Goal: Task Accomplishment & Management: Use online tool/utility

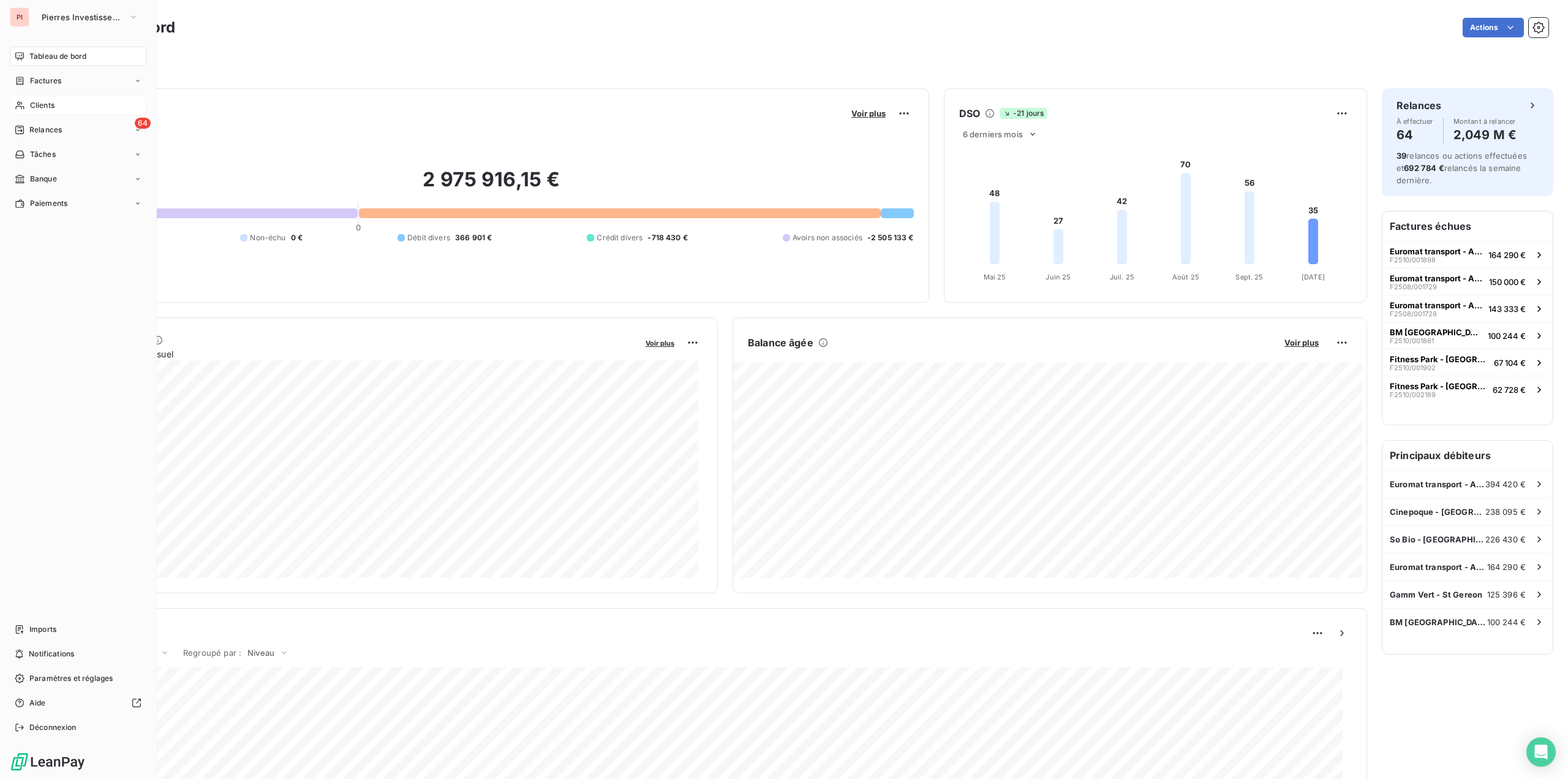
click at [33, 111] on div "Clients" at bounding box center [78, 105] width 137 height 19
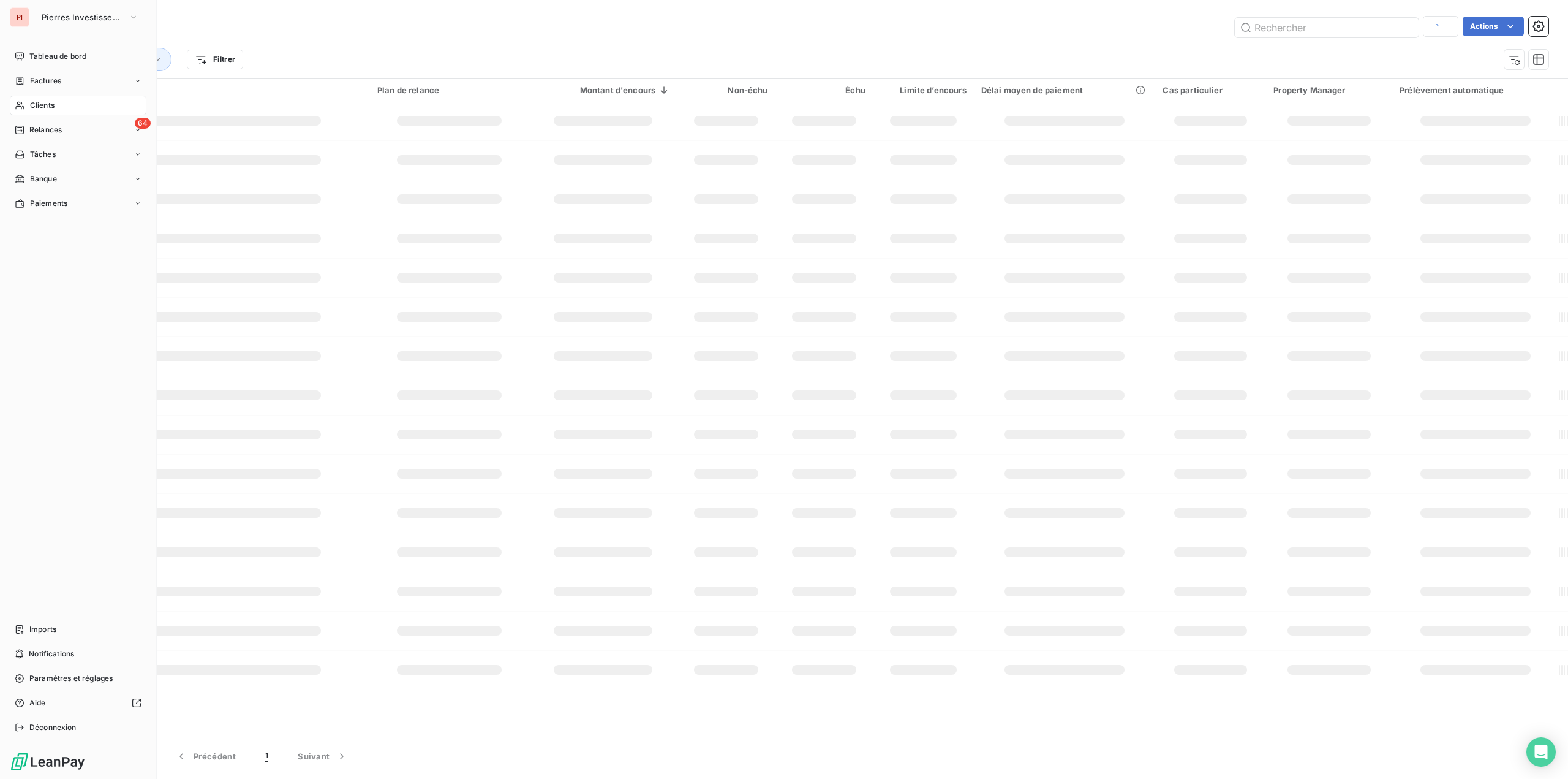
click at [32, 141] on nav "Tableau de bord Factures Clients 64 Relances Tâches Banque Paiements" at bounding box center [78, 129] width 137 height 166
click at [44, 133] on span "Relances" at bounding box center [46, 130] width 33 height 11
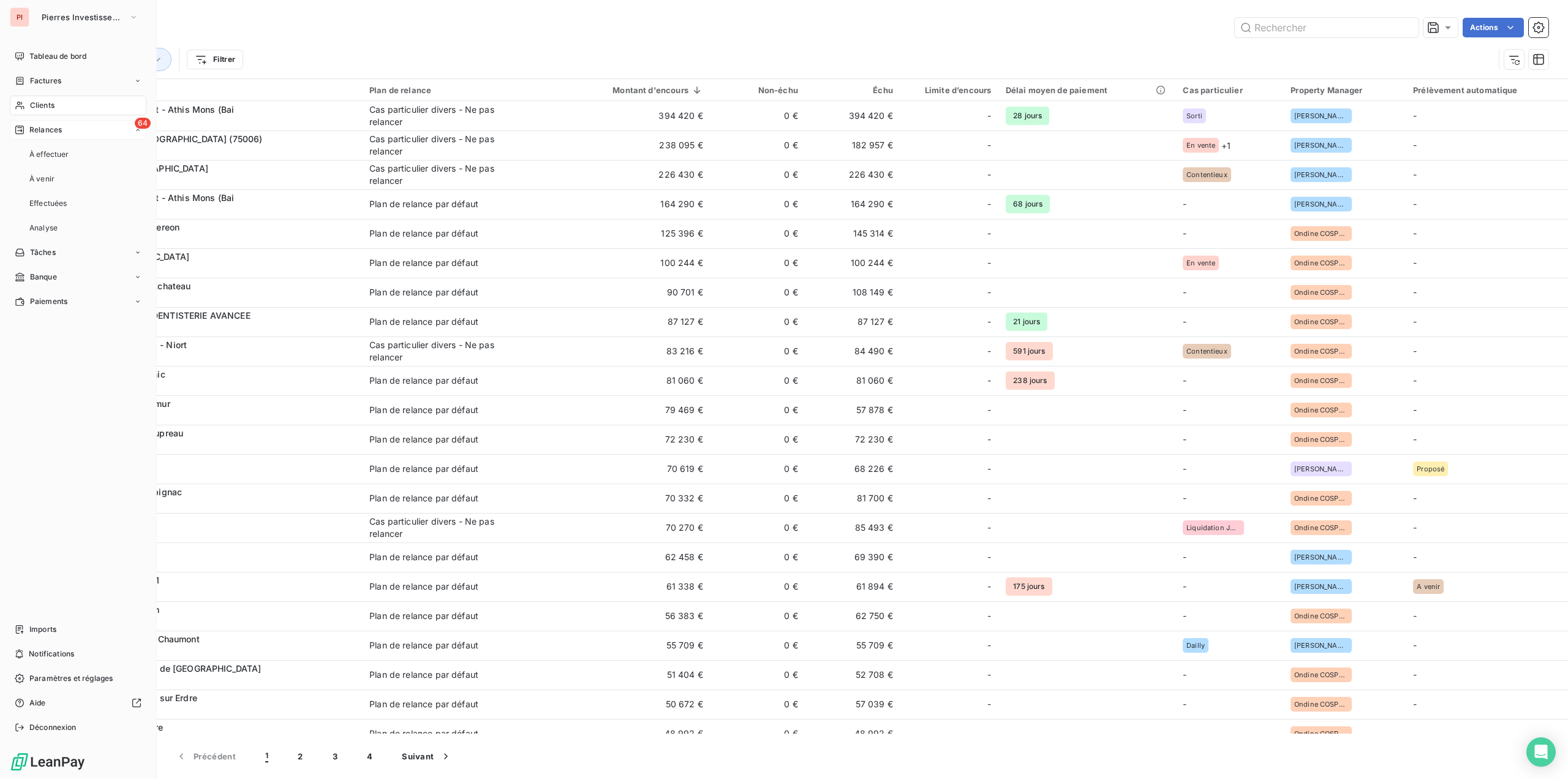
click at [49, 133] on span "Relances" at bounding box center [46, 130] width 33 height 11
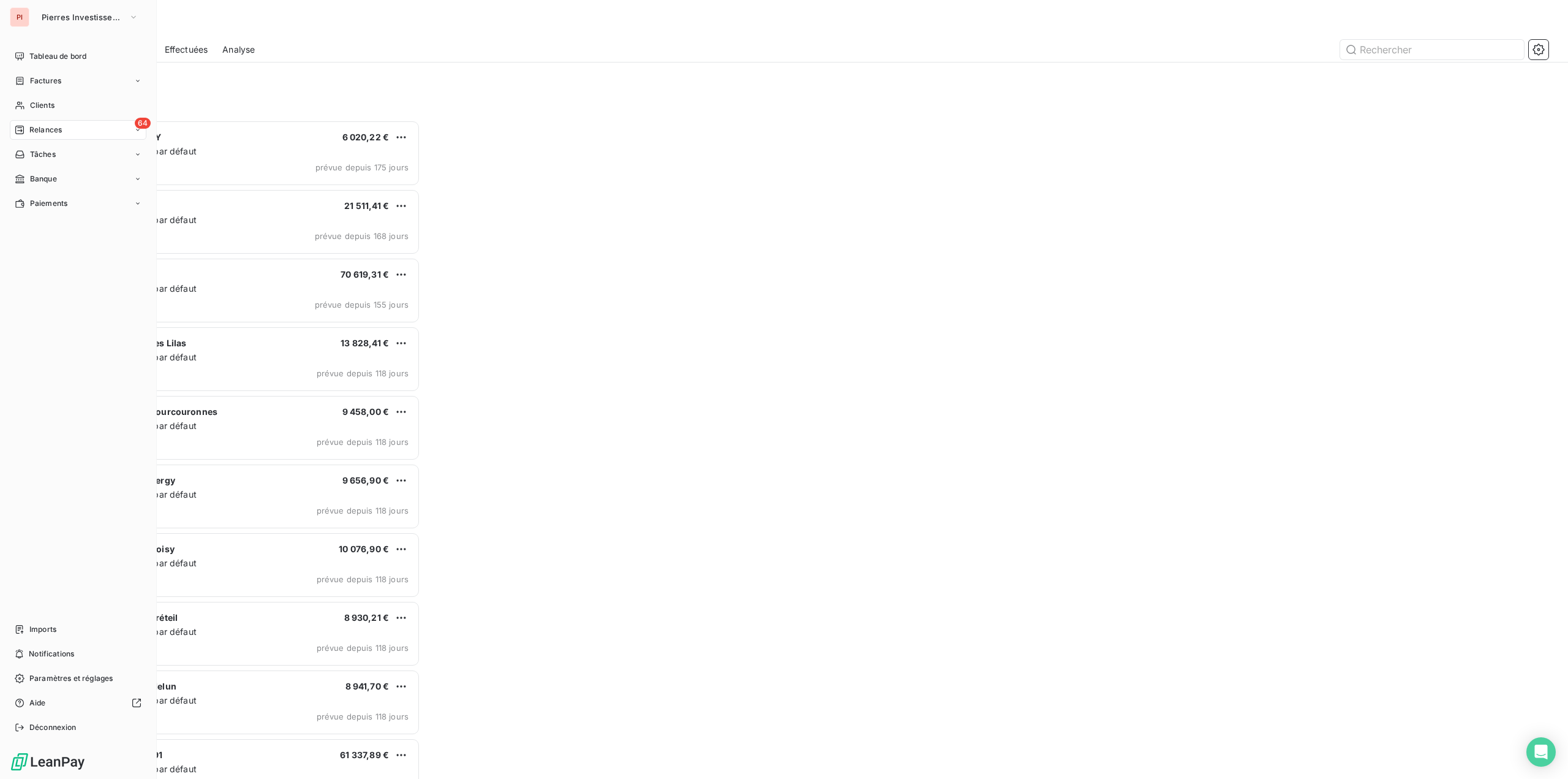
scroll to position [650, 352]
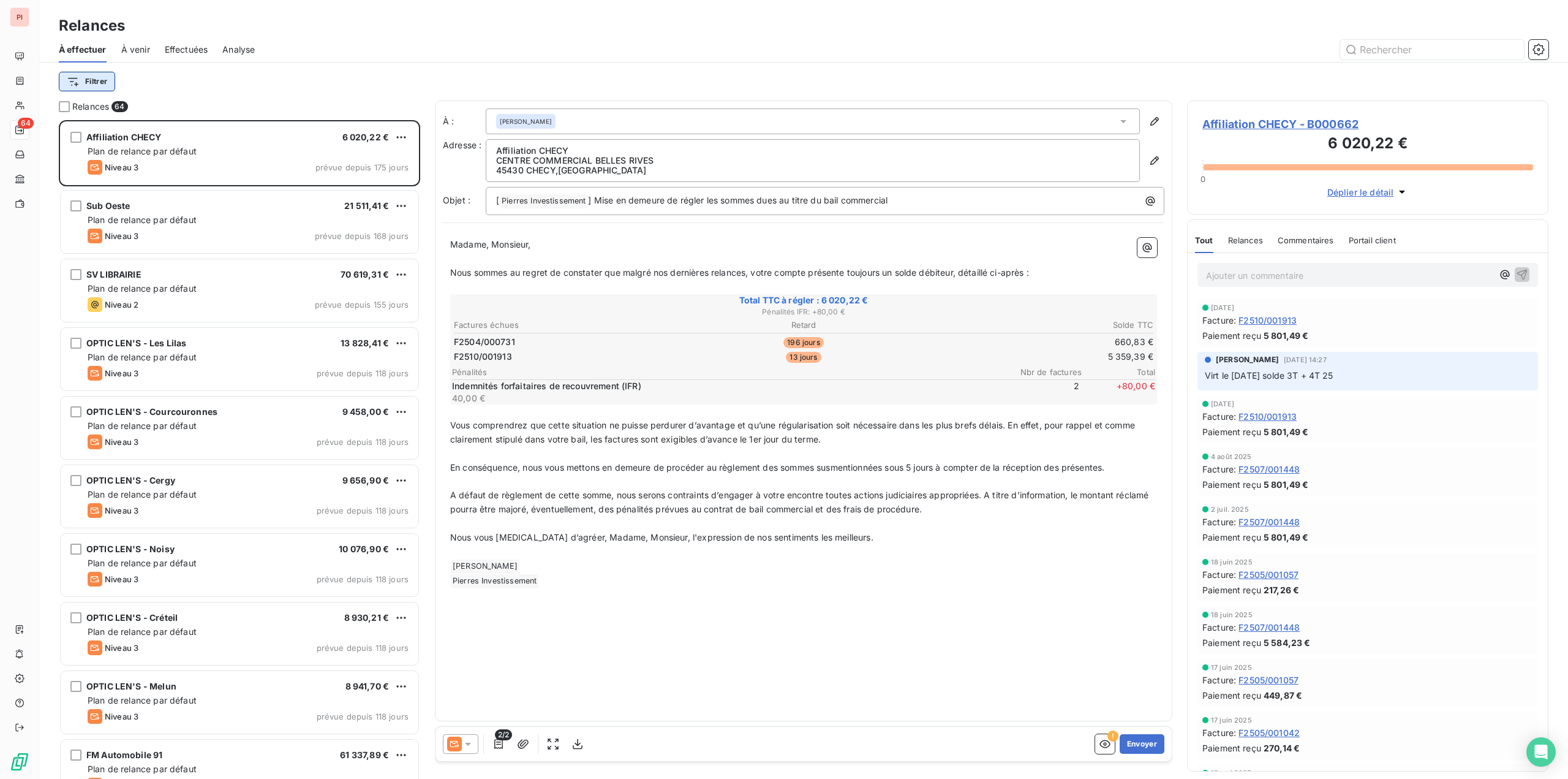
click at [99, 83] on html "PI 64 Relances À effectuer À venir Effectuées Analyse Filtrer Relances 64 Affil…" at bounding box center [784, 389] width 1568 height 779
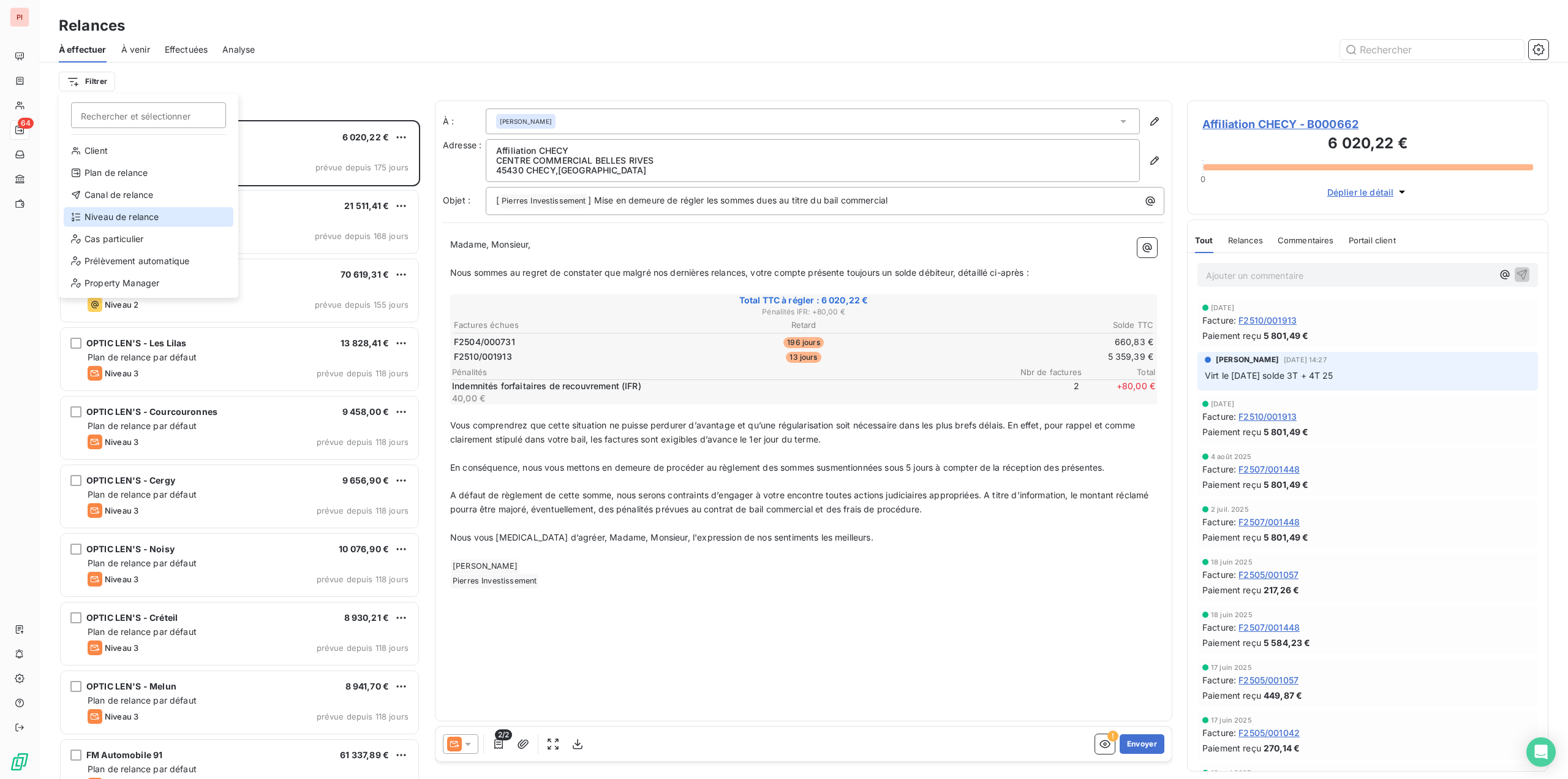
click at [109, 212] on div "Niveau de relance" at bounding box center [148, 217] width 170 height 19
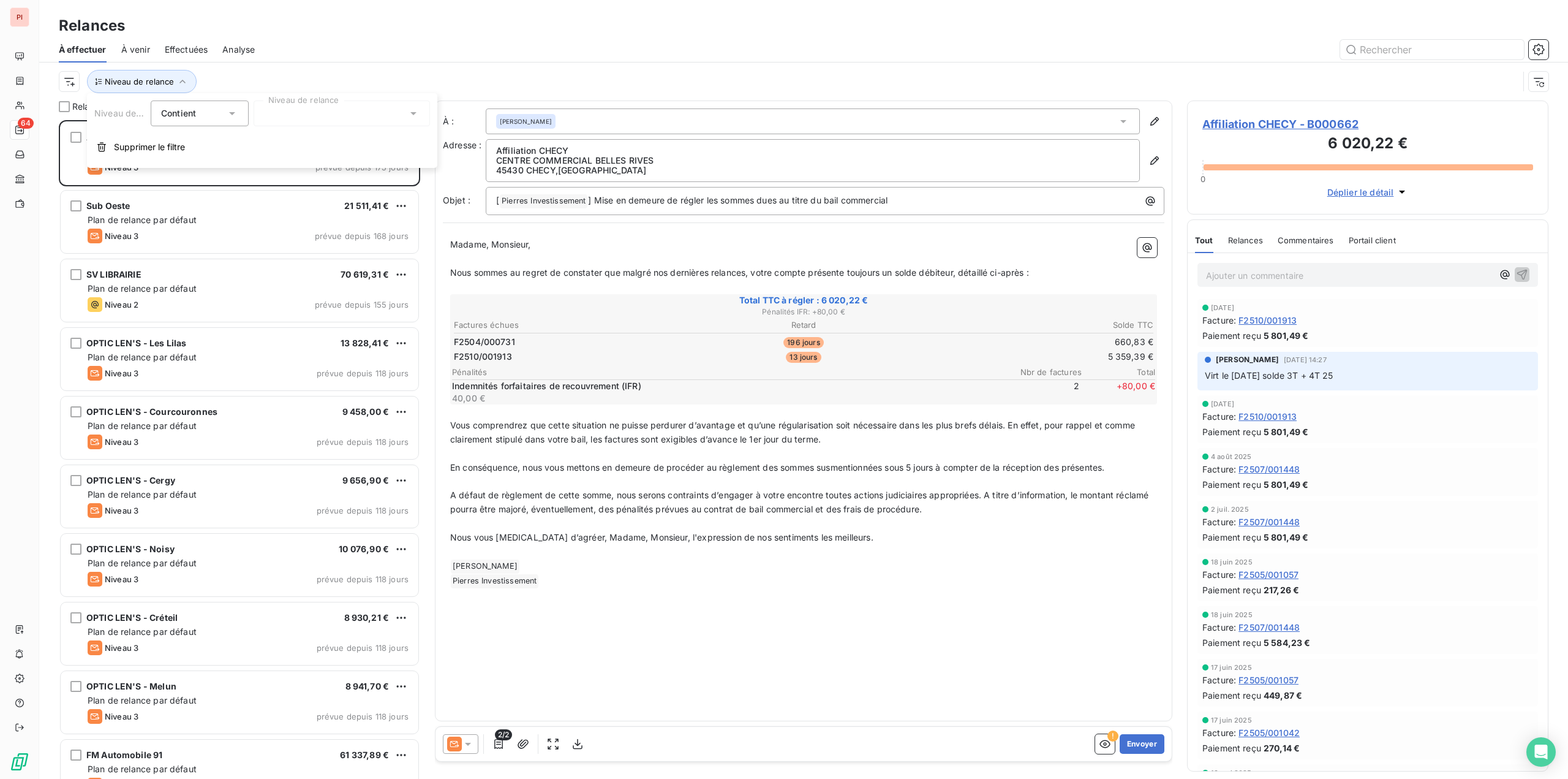
click at [281, 101] on div at bounding box center [342, 113] width 176 height 26
click at [283, 190] on li "Niveau 2" at bounding box center [342, 183] width 176 height 22
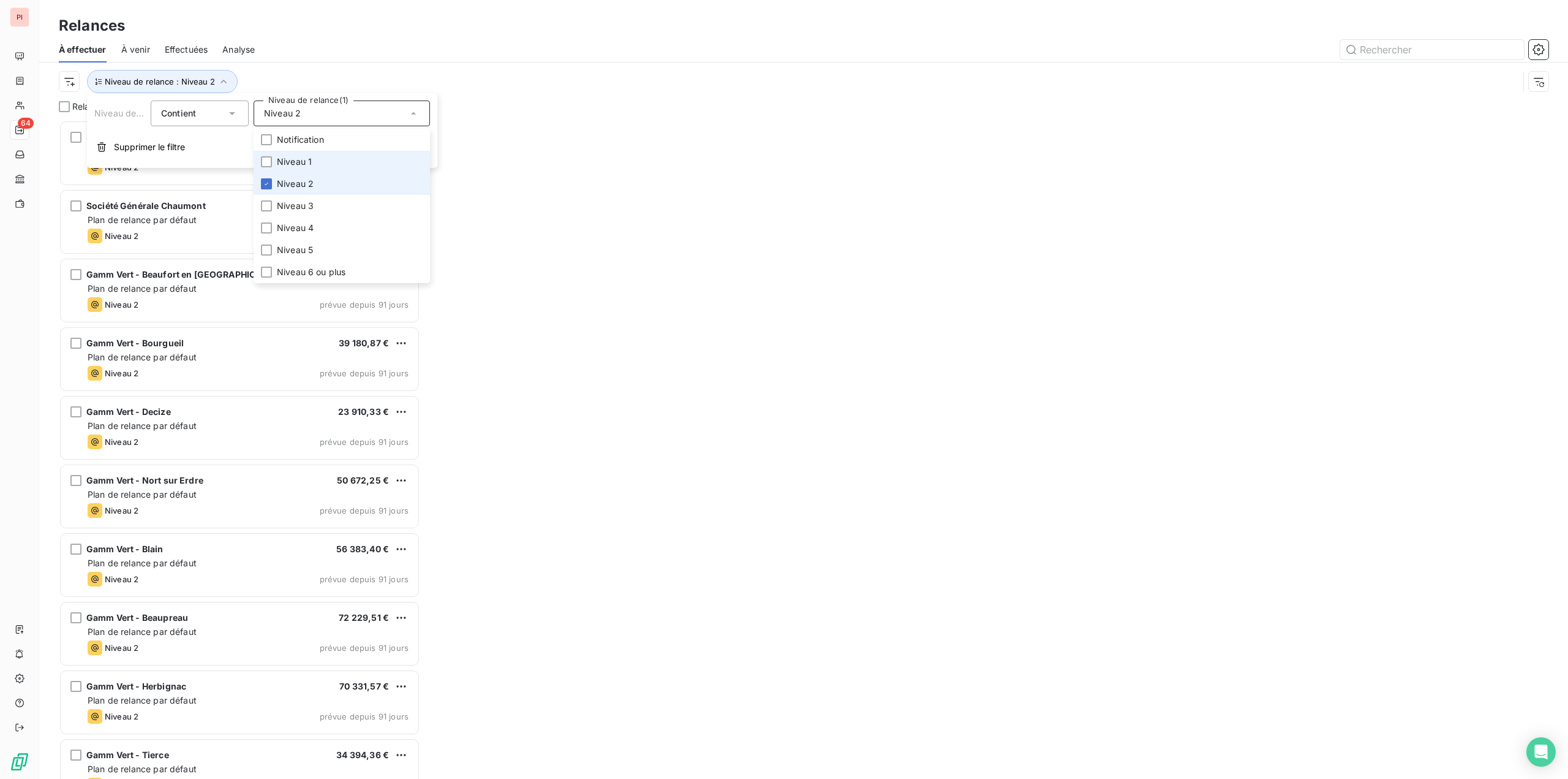
scroll to position [650, 352]
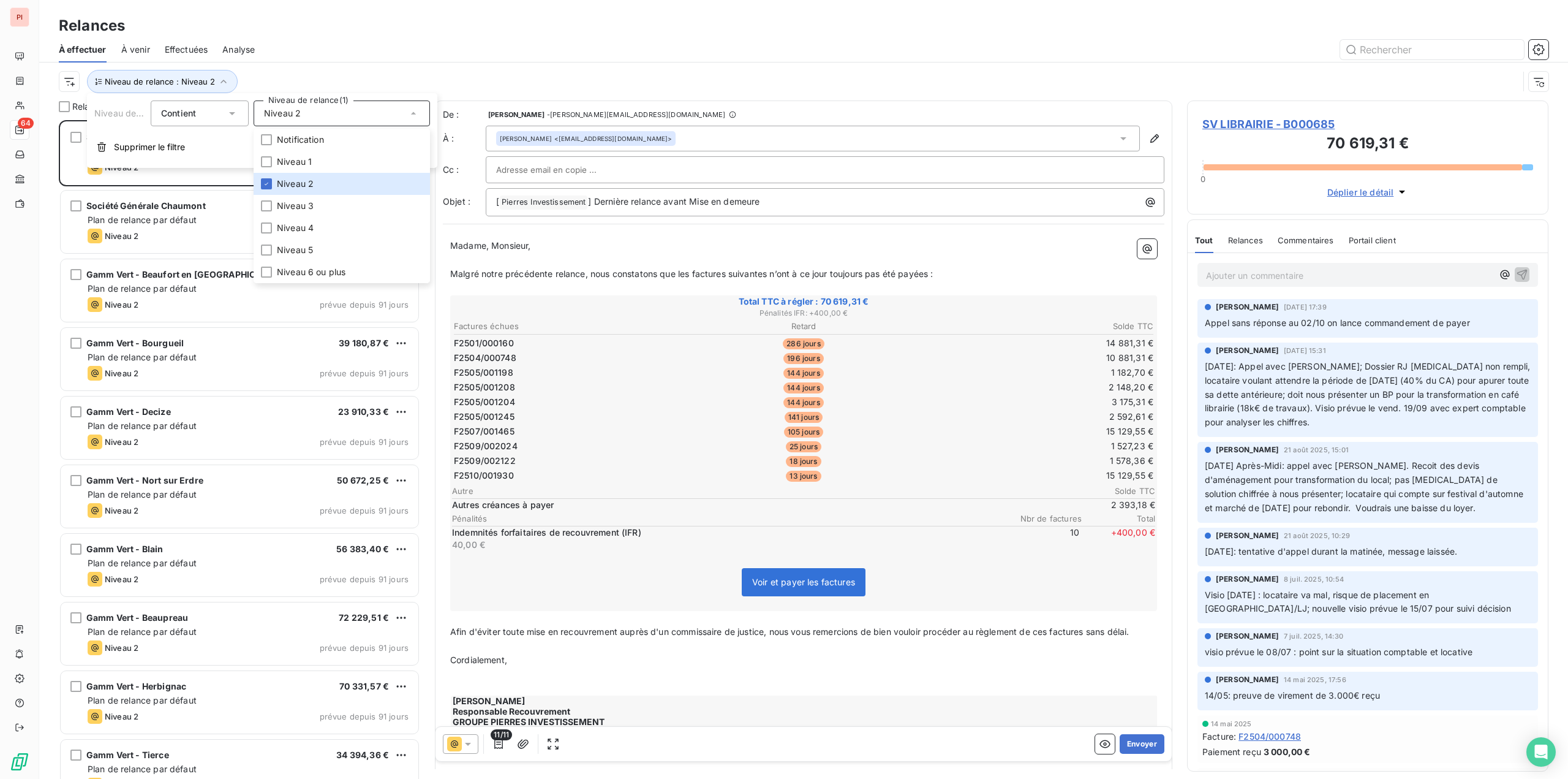
click at [445, 75] on div "Niveau de relance : Niveau 2" at bounding box center [789, 81] width 1460 height 23
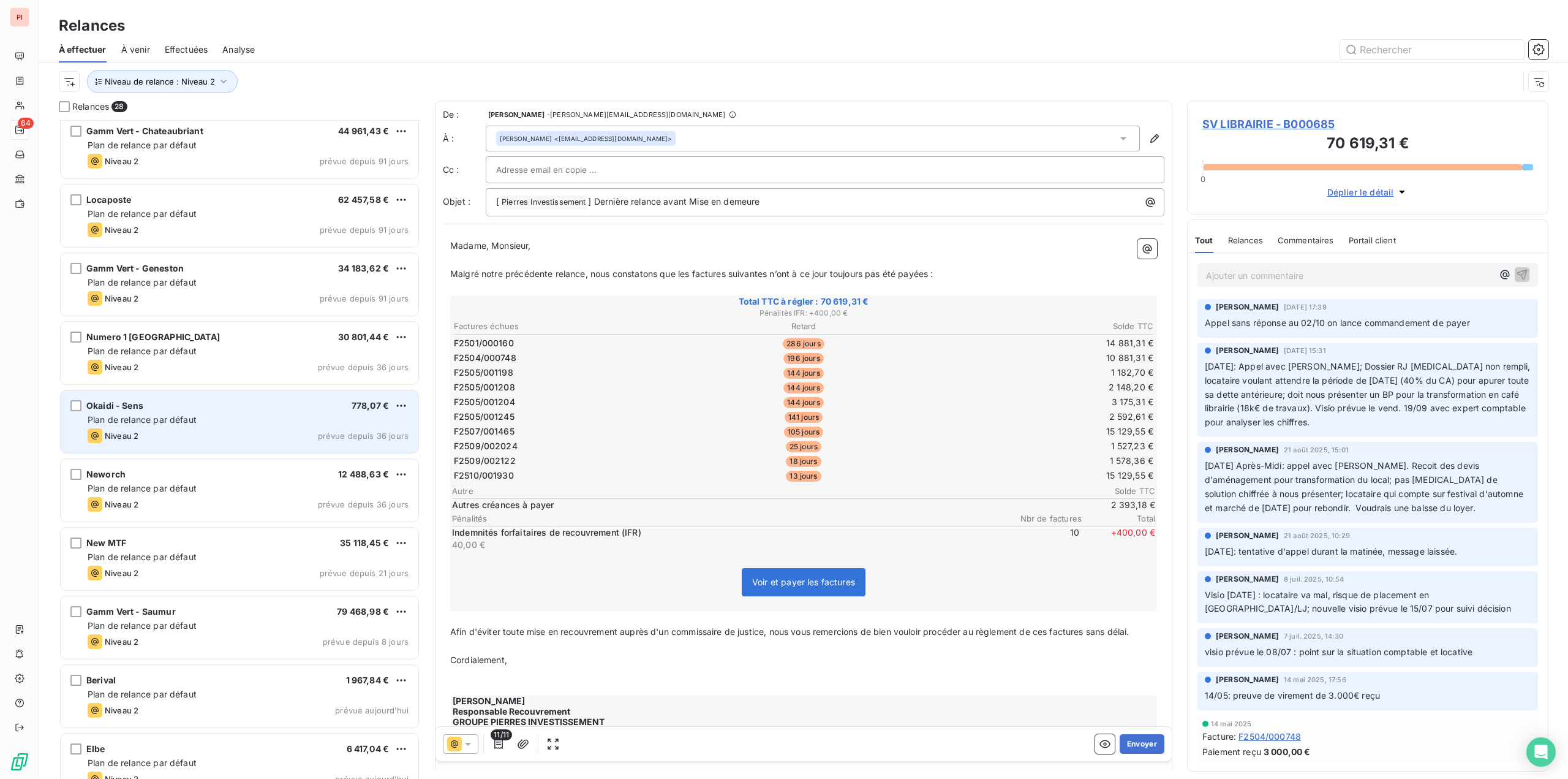
scroll to position [1263, 0]
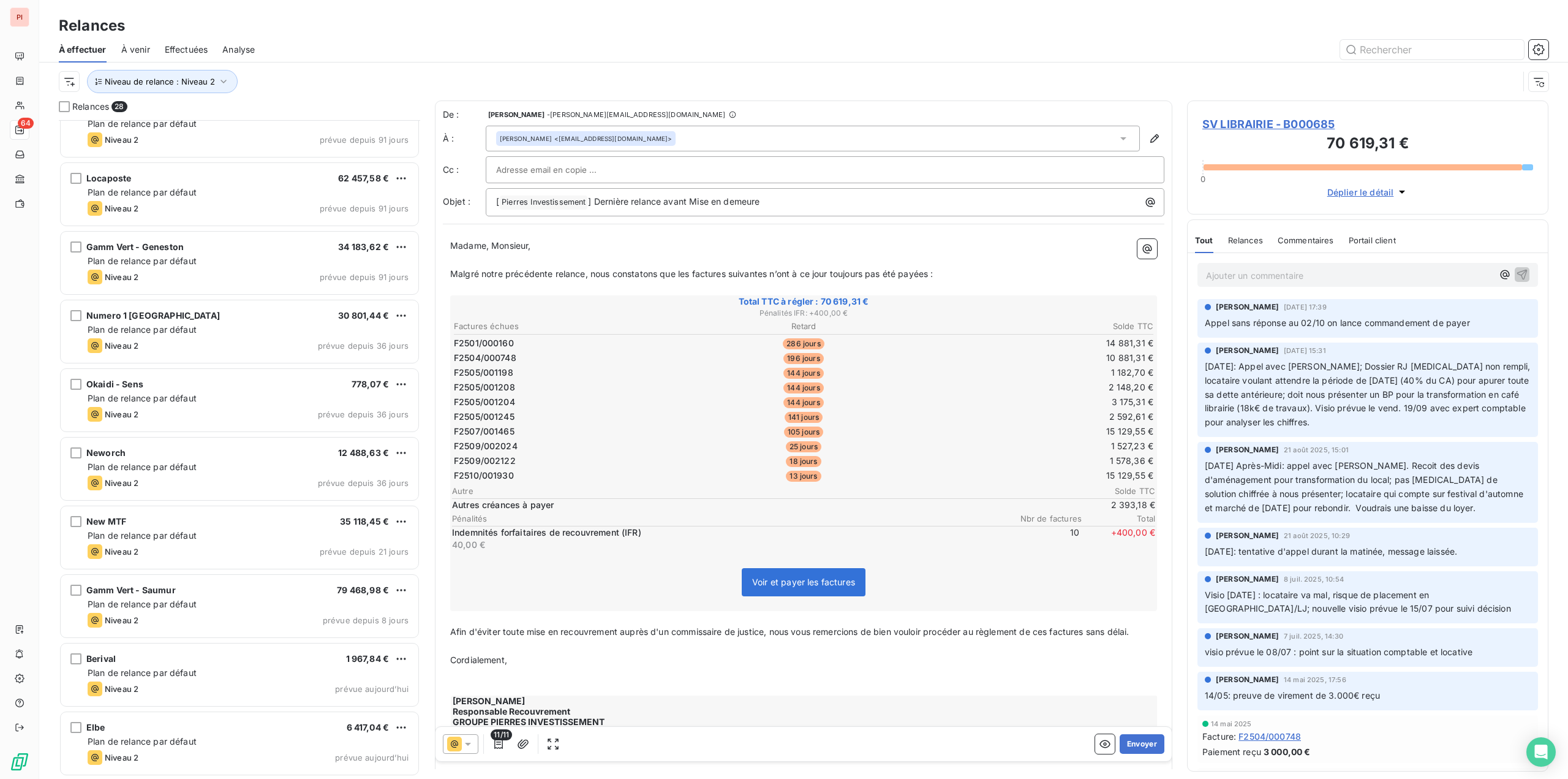
click at [139, 52] on span "À venir" at bounding box center [136, 50] width 29 height 13
